Goal: Information Seeking & Learning: Learn about a topic

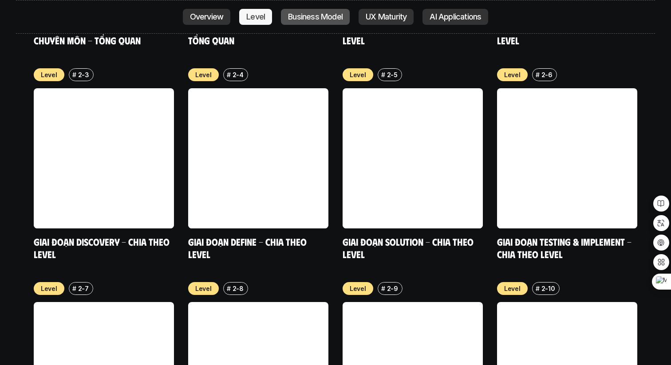
scroll to position [3178, 0]
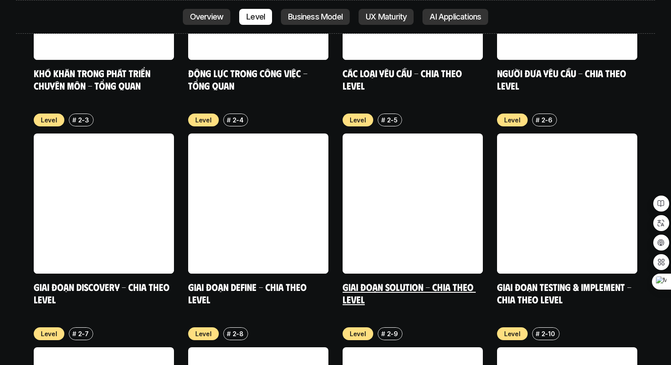
click at [433, 162] on link at bounding box center [413, 204] width 140 height 140
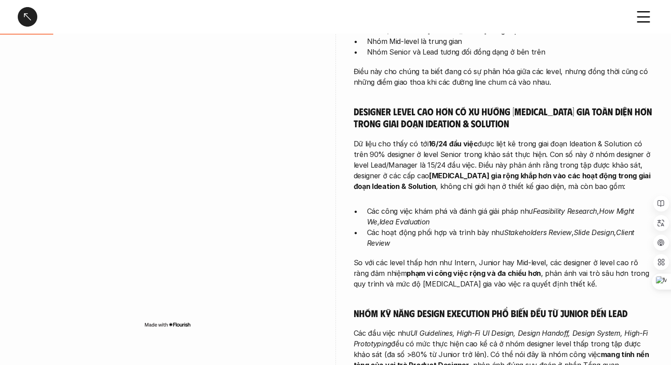
scroll to position [281, 0]
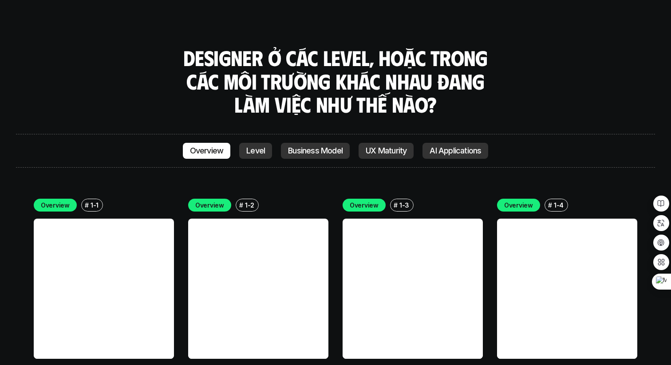
scroll to position [2341, 0]
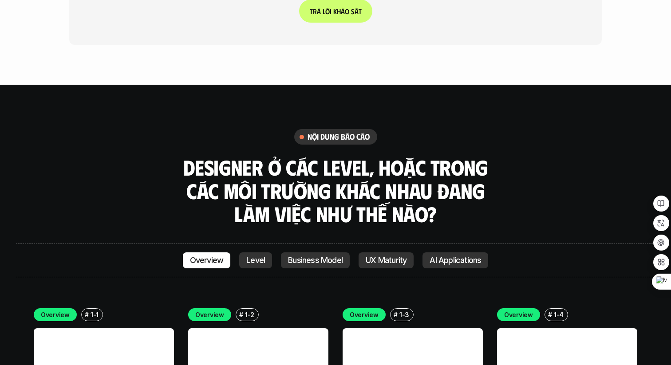
click at [329, 256] on p "Business Model" at bounding box center [315, 260] width 55 height 9
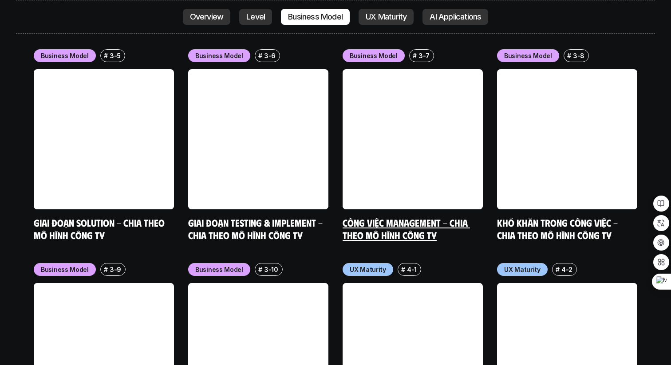
scroll to position [3993, 0]
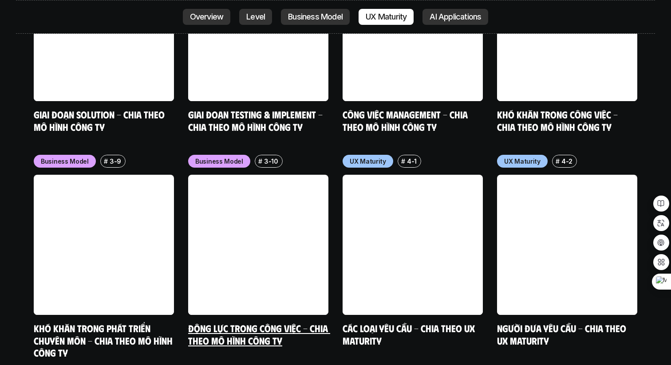
click at [271, 322] on link "Động lực trong công việc - Chia theo mô hình công ty" at bounding box center [259, 334] width 142 height 24
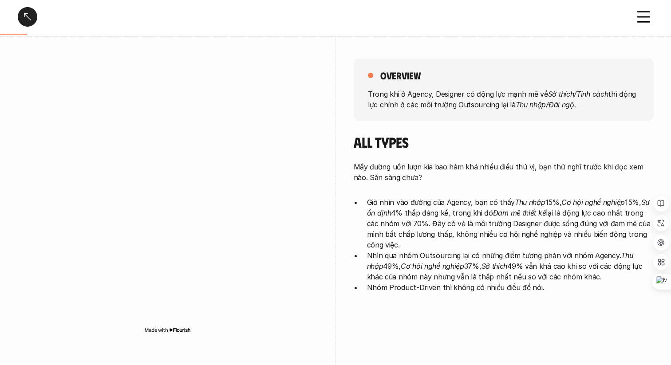
scroll to position [115, 0]
